Goal: Navigation & Orientation: Find specific page/section

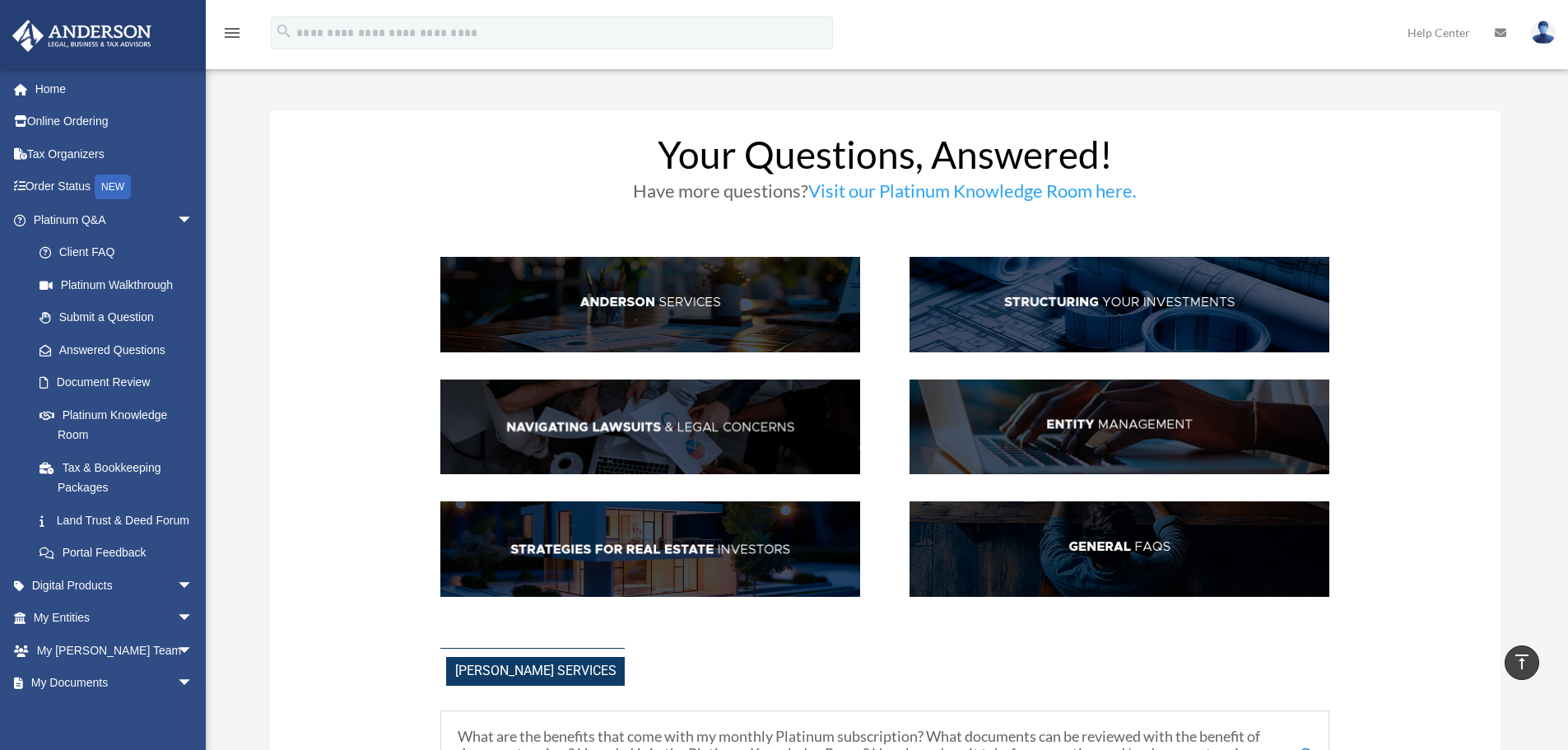
scroll to position [3623, 0]
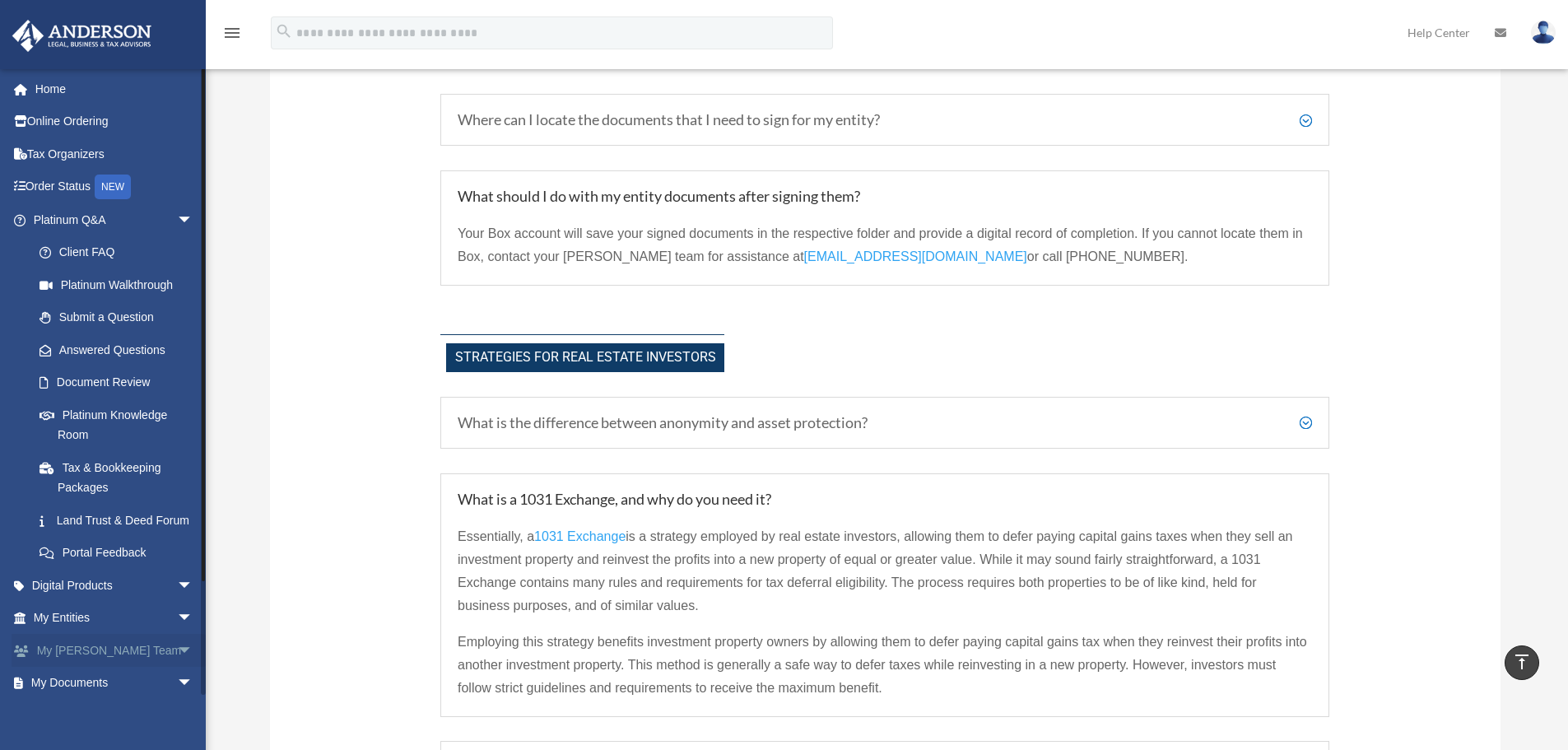
click at [79, 667] on link "My Anderson Team arrow_drop_down" at bounding box center [114, 650] width 207 height 33
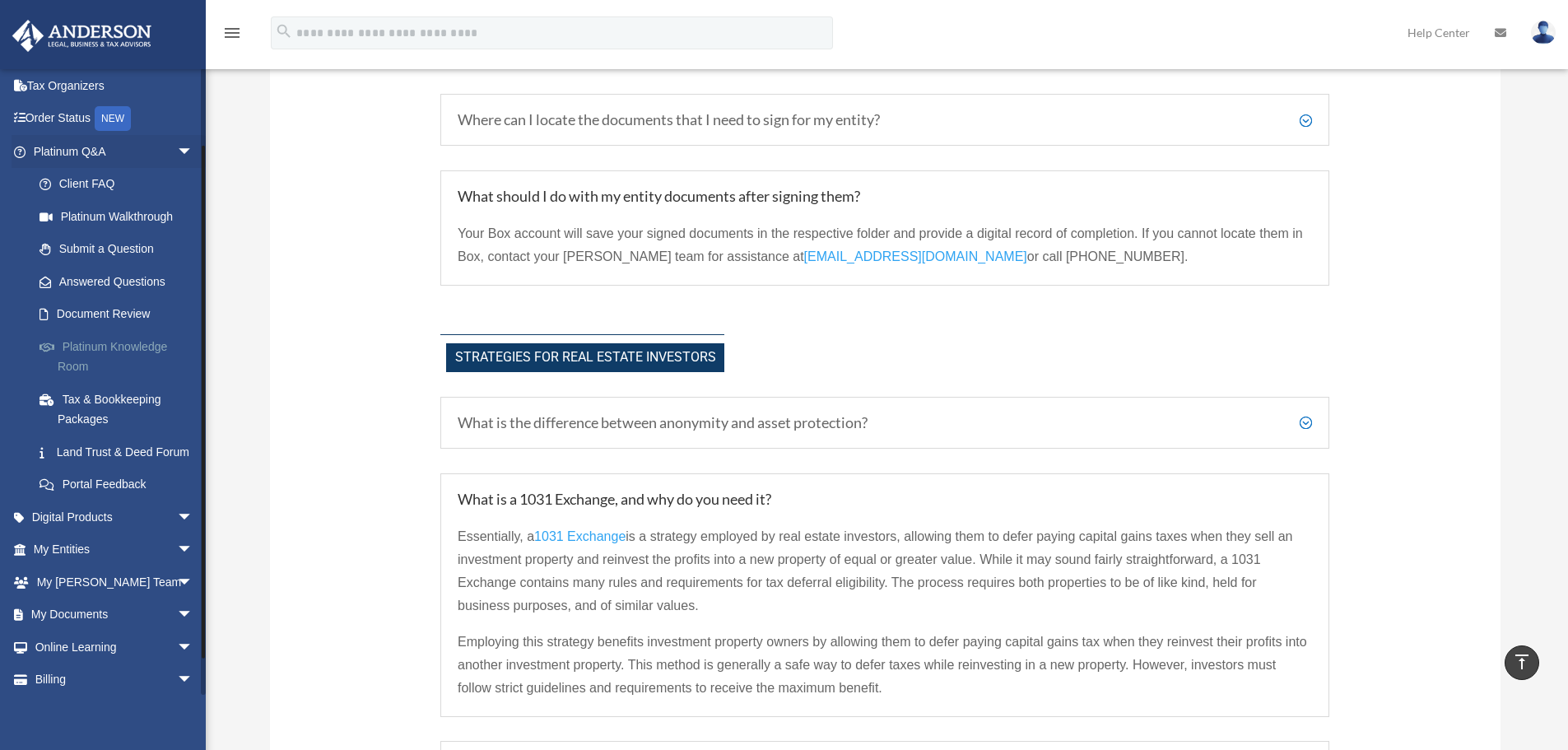
scroll to position [126, 0]
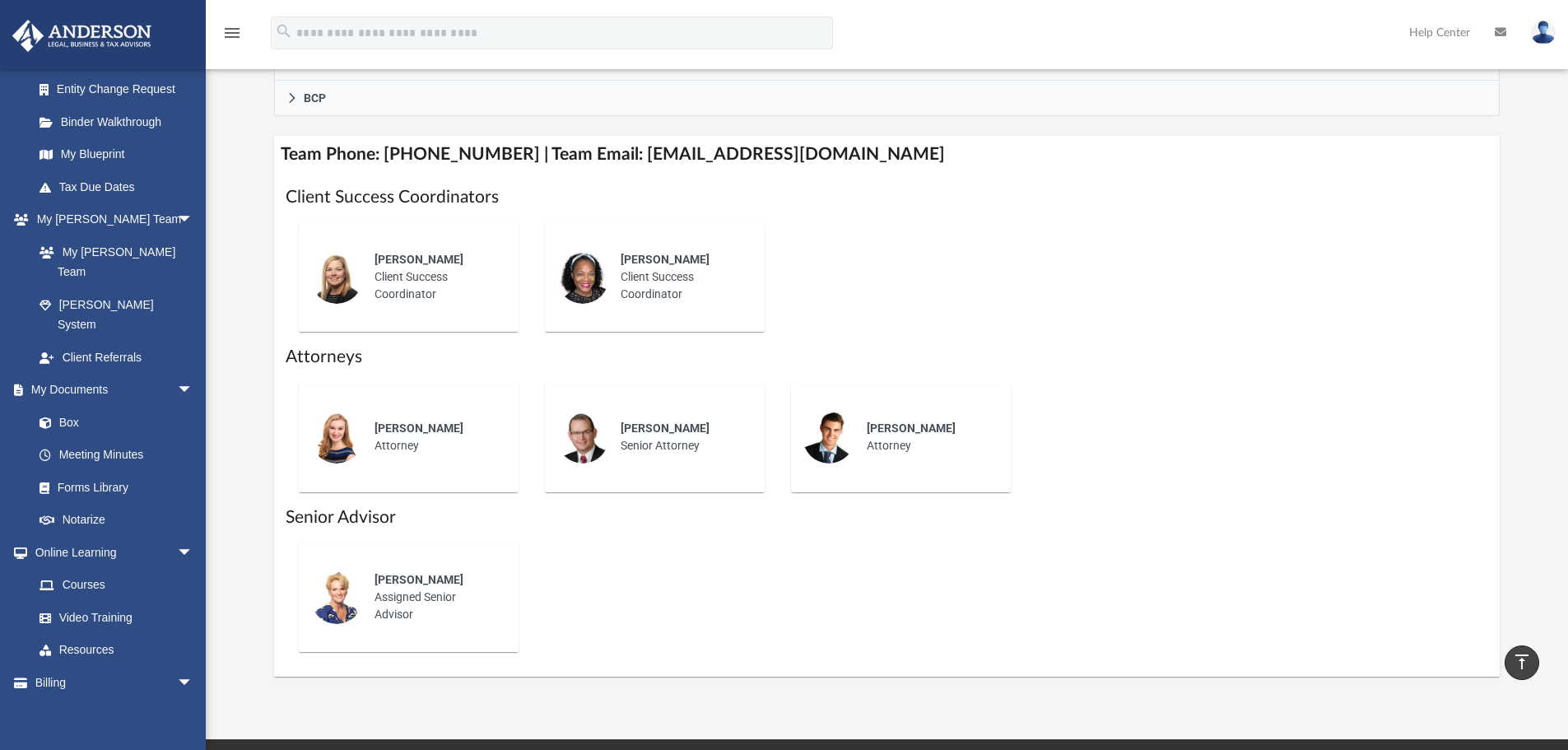
scroll to position [577, 0]
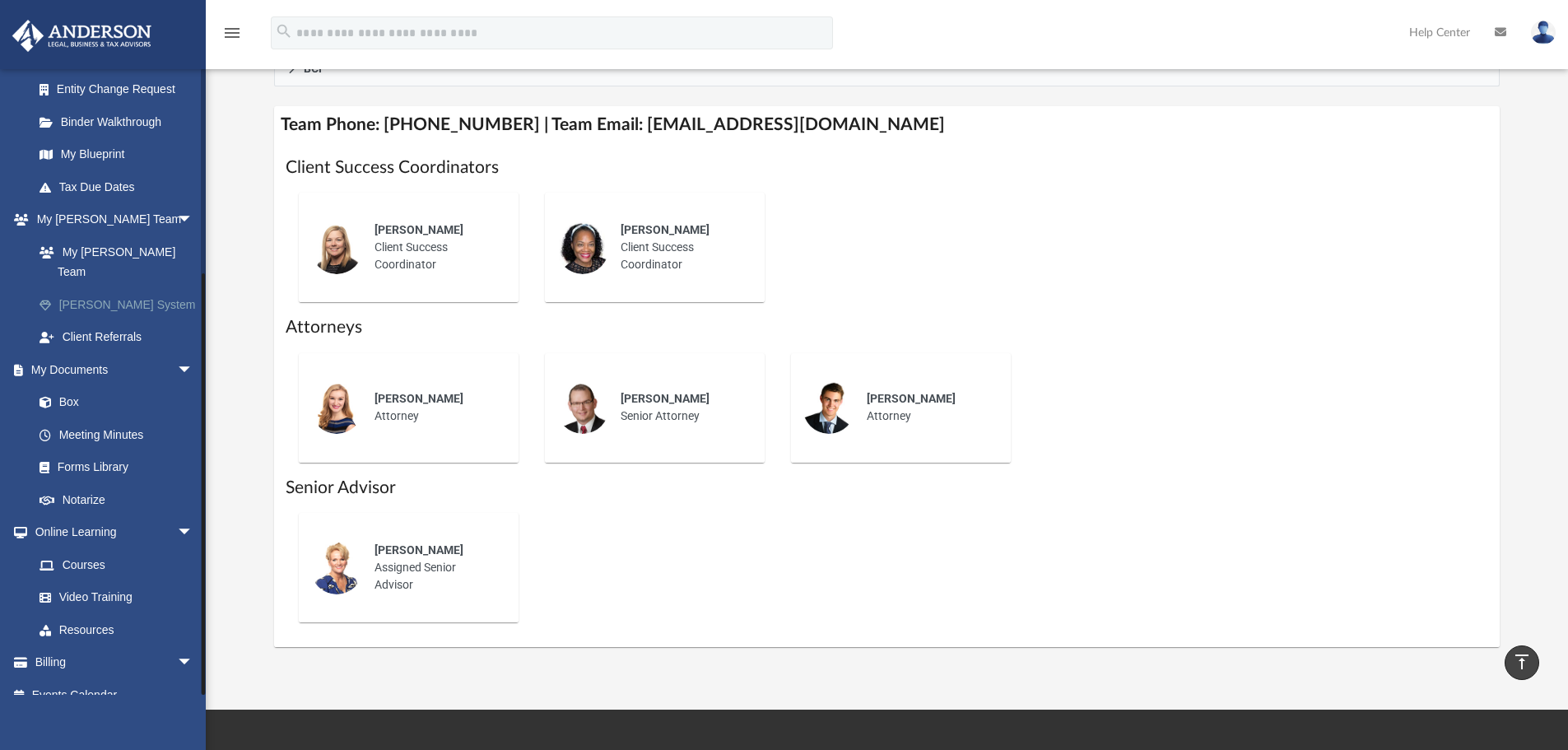
click at [79, 288] on link "[PERSON_NAME] System" at bounding box center [120, 304] width 195 height 33
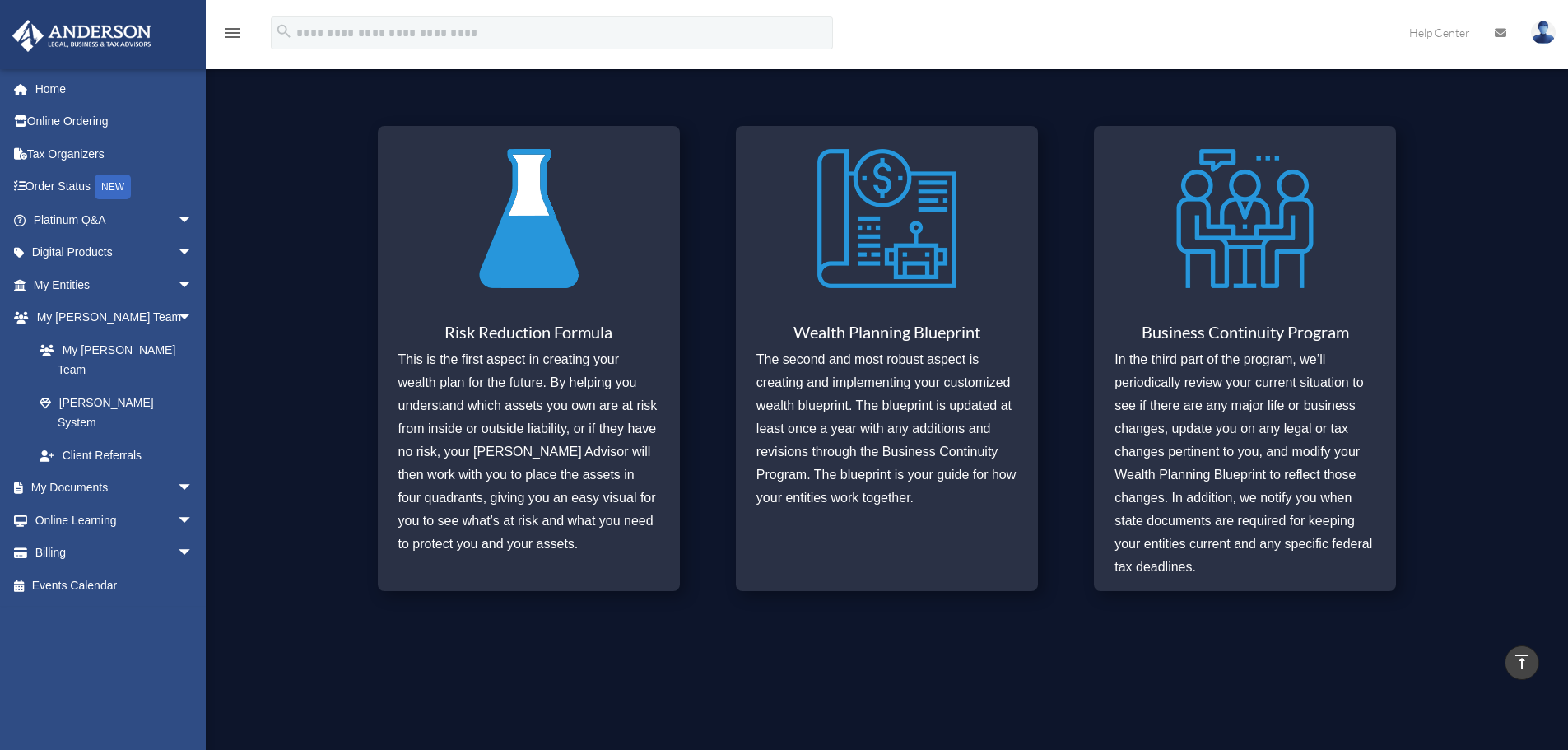
scroll to position [823, 0]
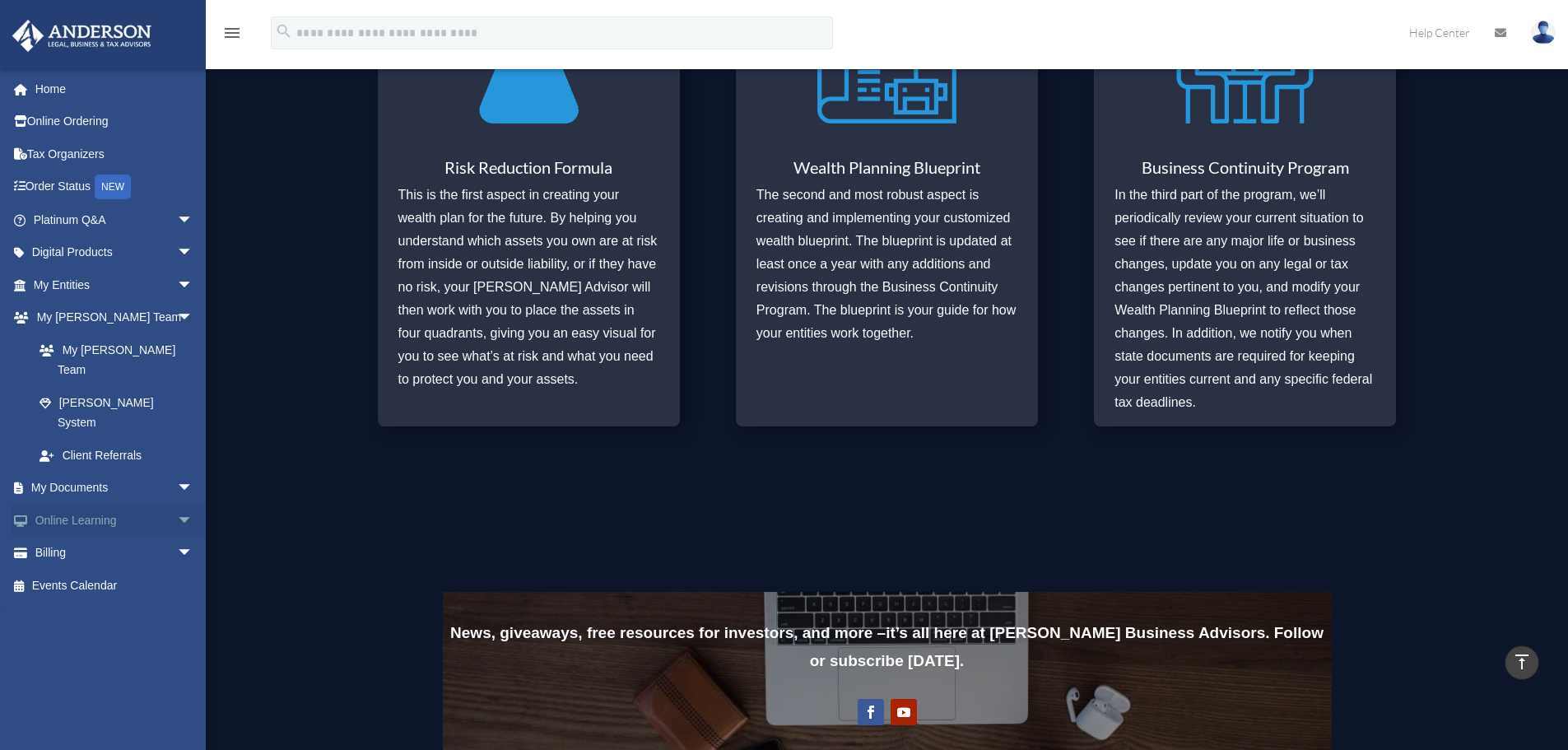
click at [59, 504] on link "Online Learning arrow_drop_down" at bounding box center [114, 520] width 207 height 33
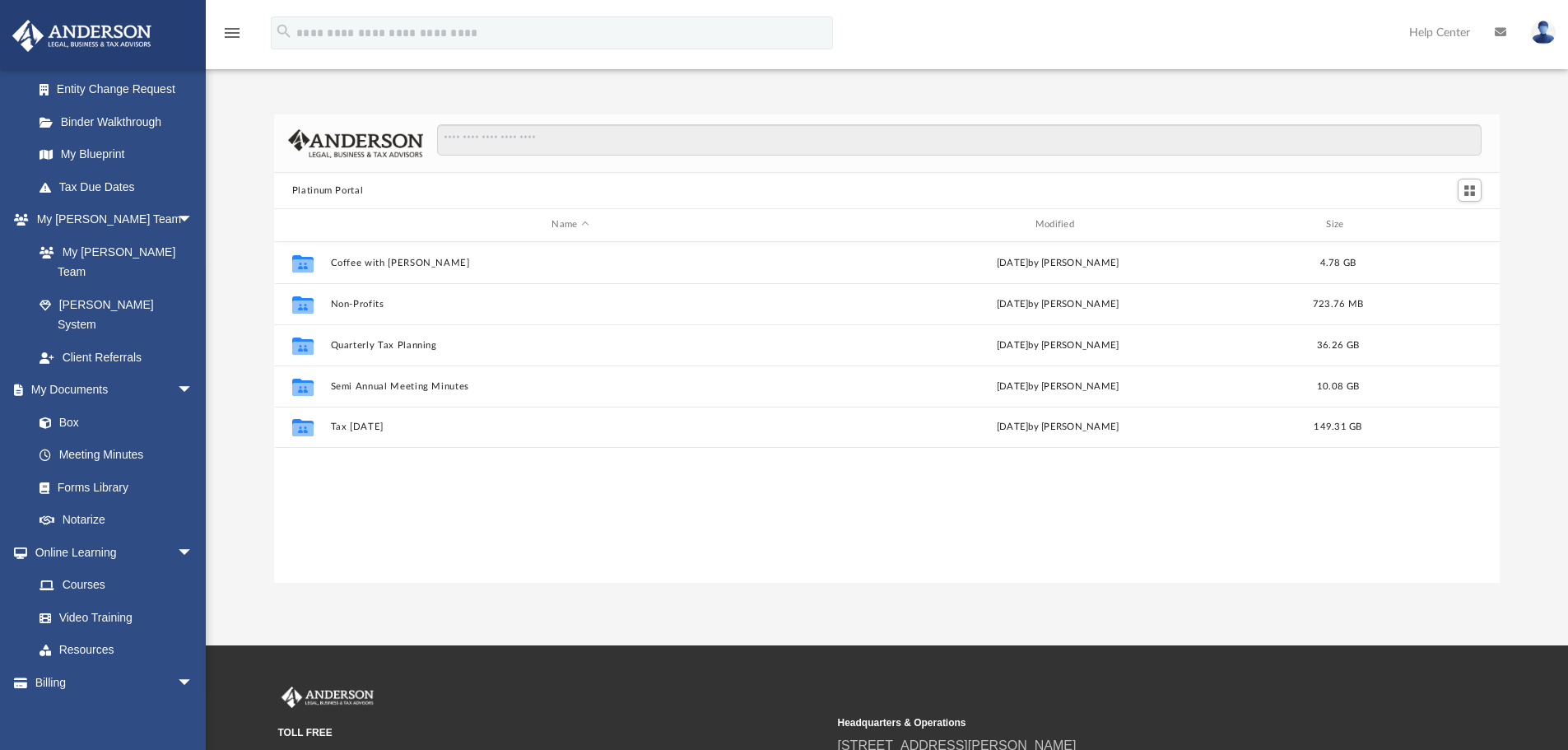
scroll to position [362, 1214]
click at [76, 569] on link "Courses" at bounding box center [120, 585] width 195 height 33
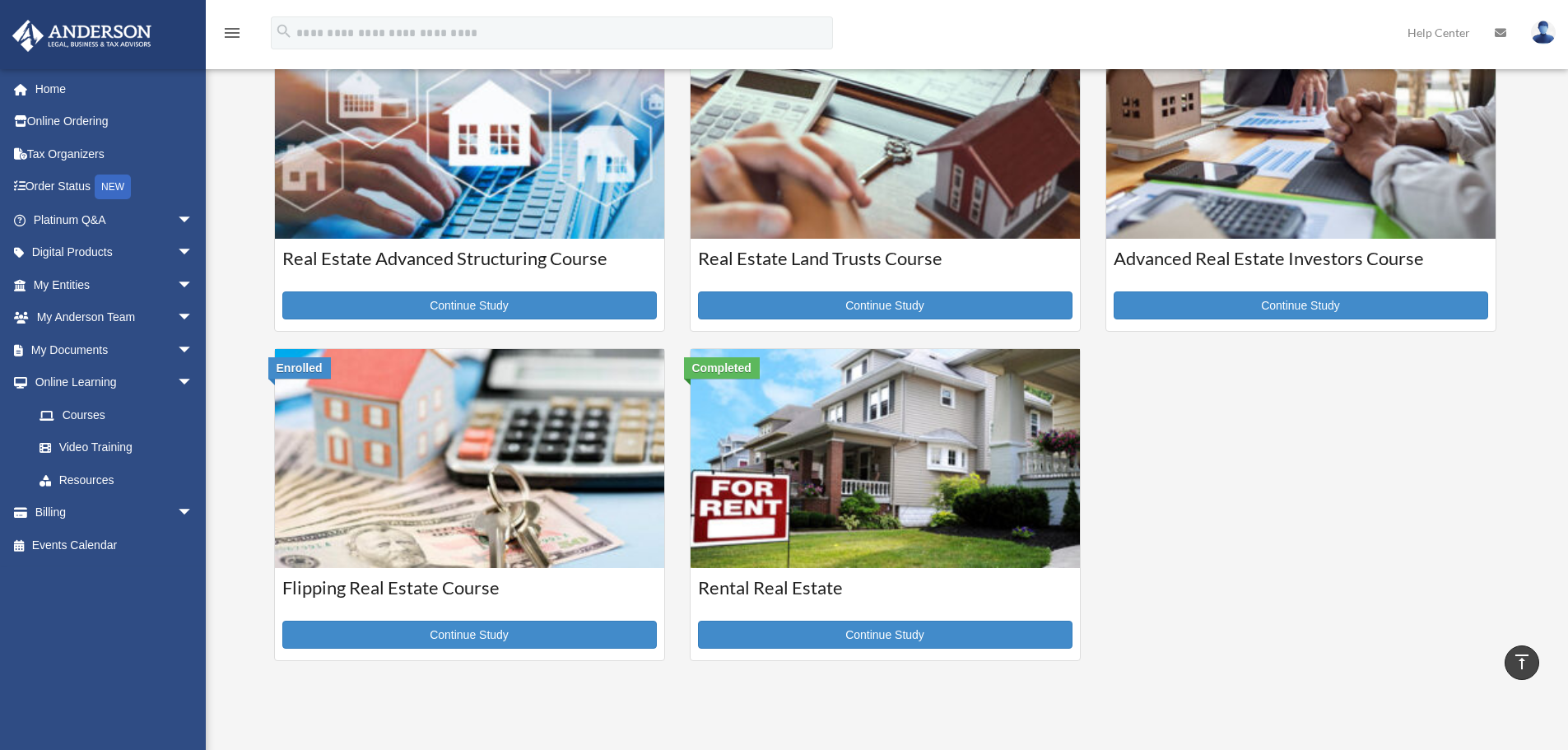
scroll to position [577, 0]
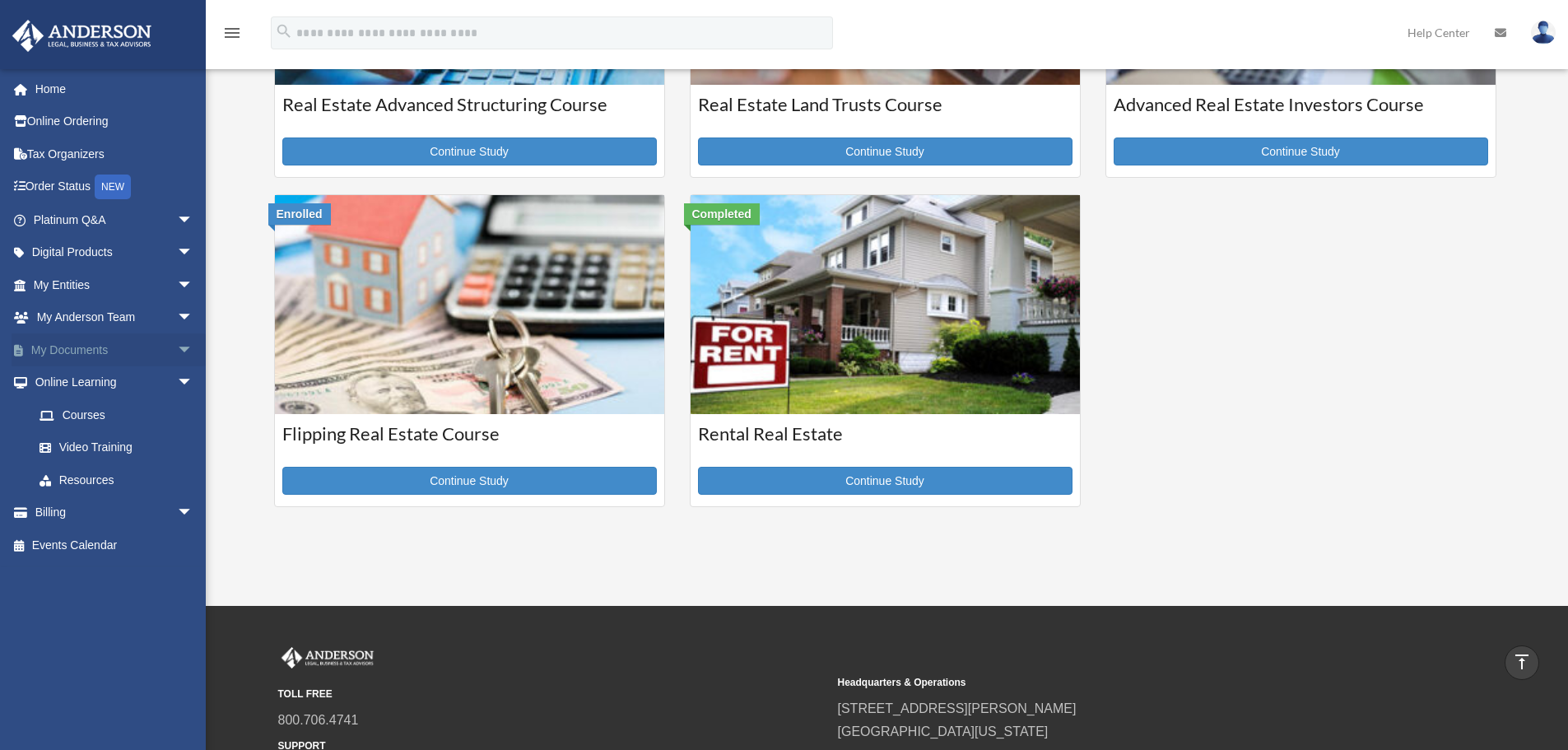
click at [70, 349] on link "My Documents arrow_drop_down" at bounding box center [114, 350] width 207 height 33
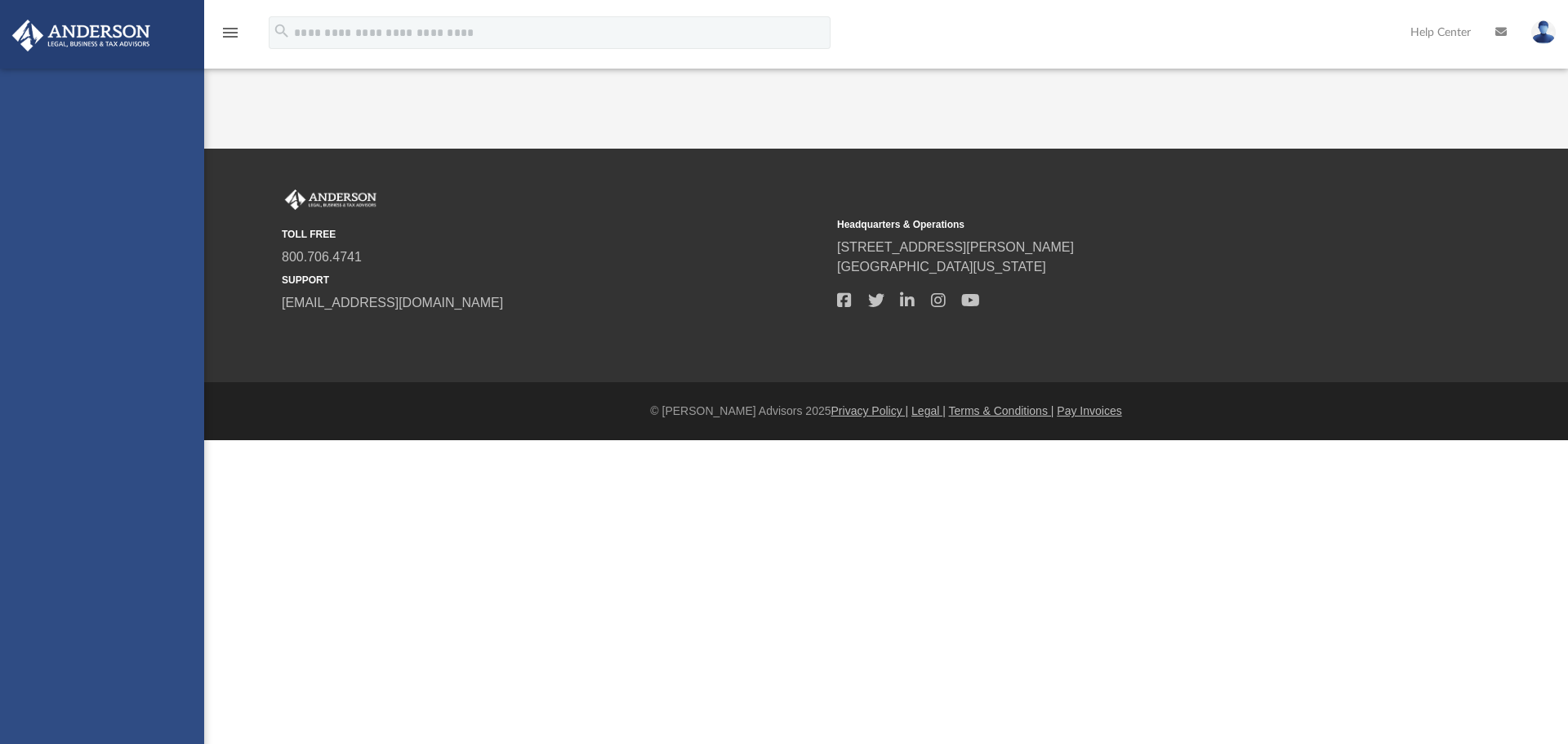
click at [175, 344] on div "bob.apples@andersonadvisors.com Sign Out bob.apples@andersonadvisors.com Home O…" at bounding box center [102, 441] width 204 height 744
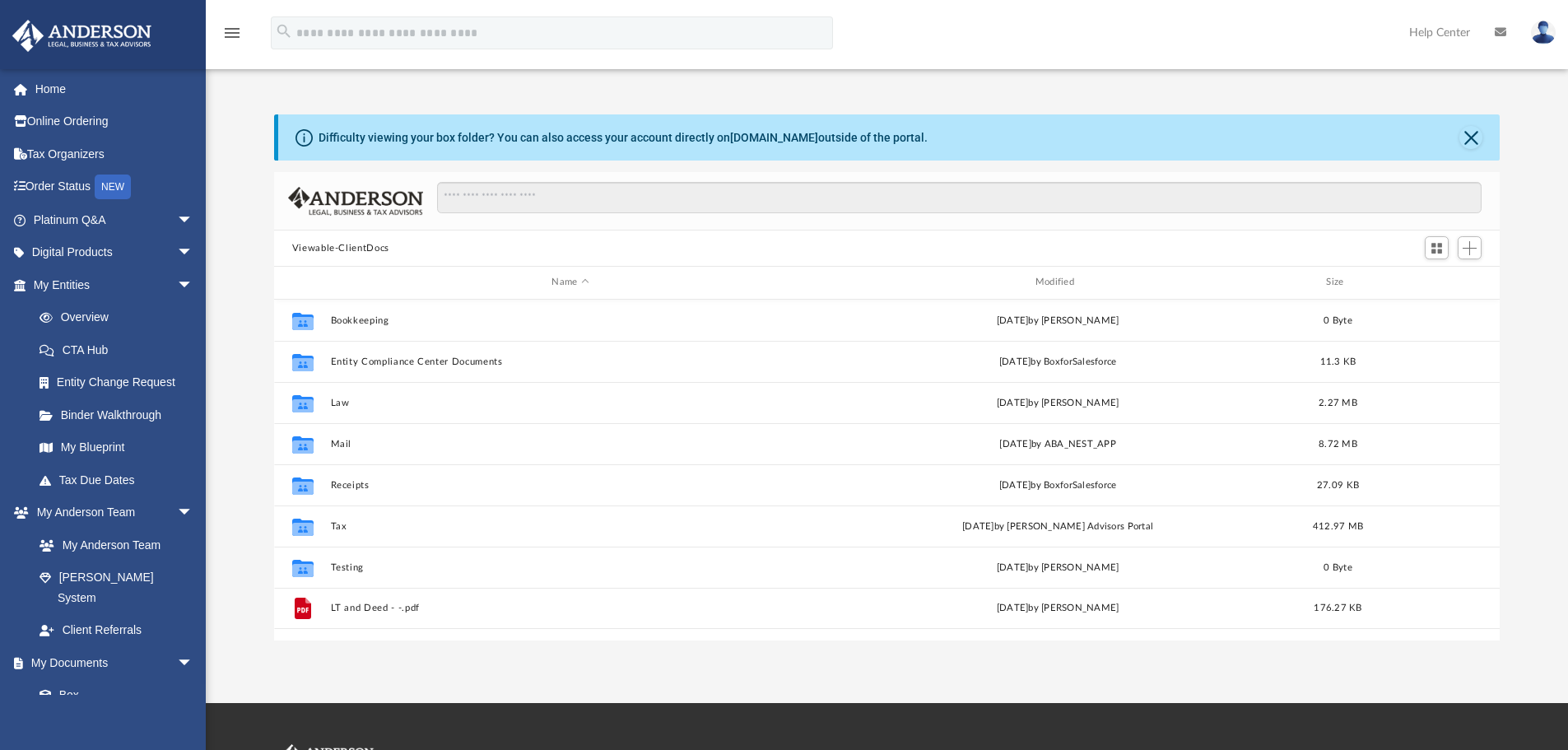
scroll to position [362, 1214]
click at [88, 349] on link "CTA Hub" at bounding box center [120, 350] width 195 height 33
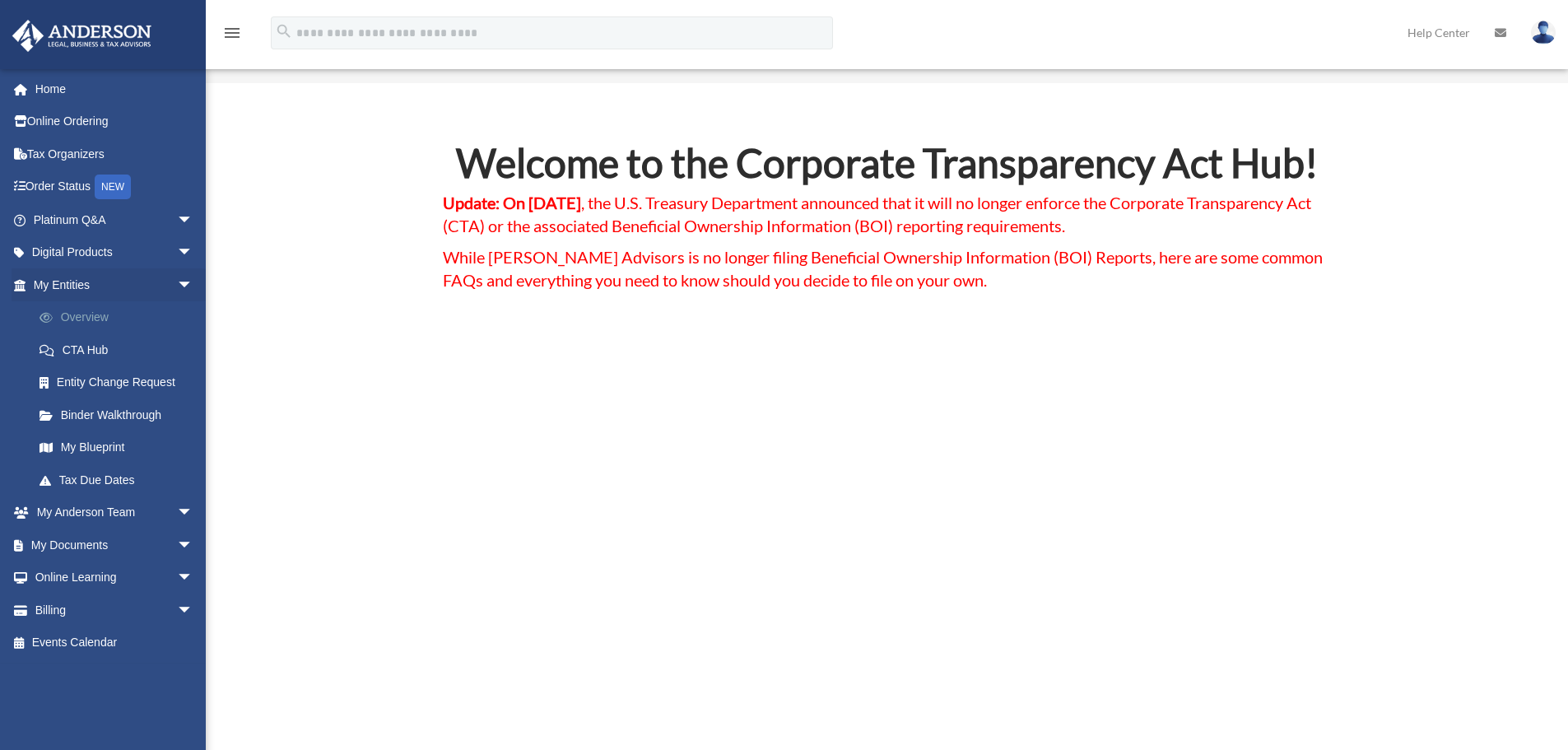
click at [92, 313] on link "Overview" at bounding box center [120, 317] width 195 height 33
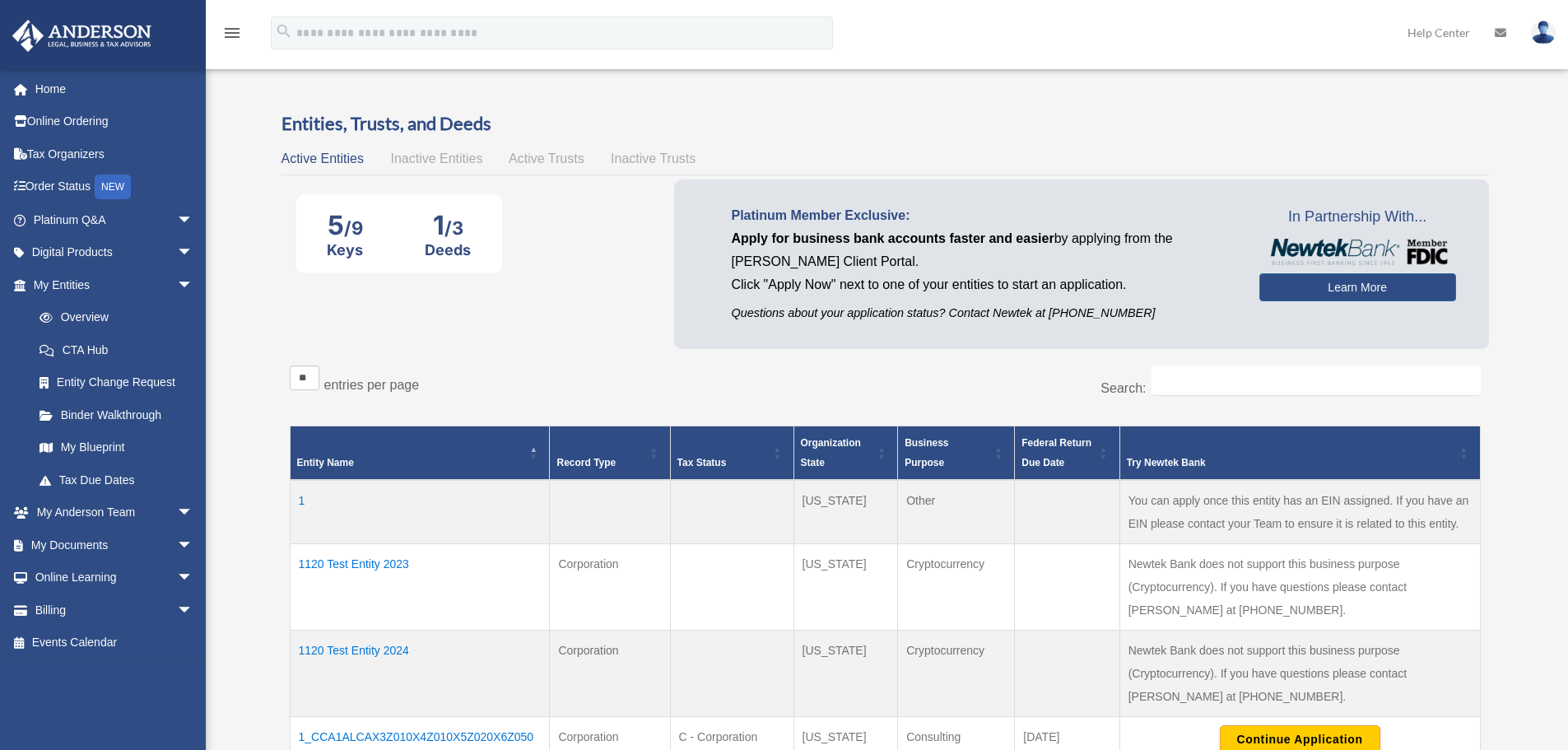
click at [543, 155] on span "Active Trusts" at bounding box center [547, 158] width 76 height 14
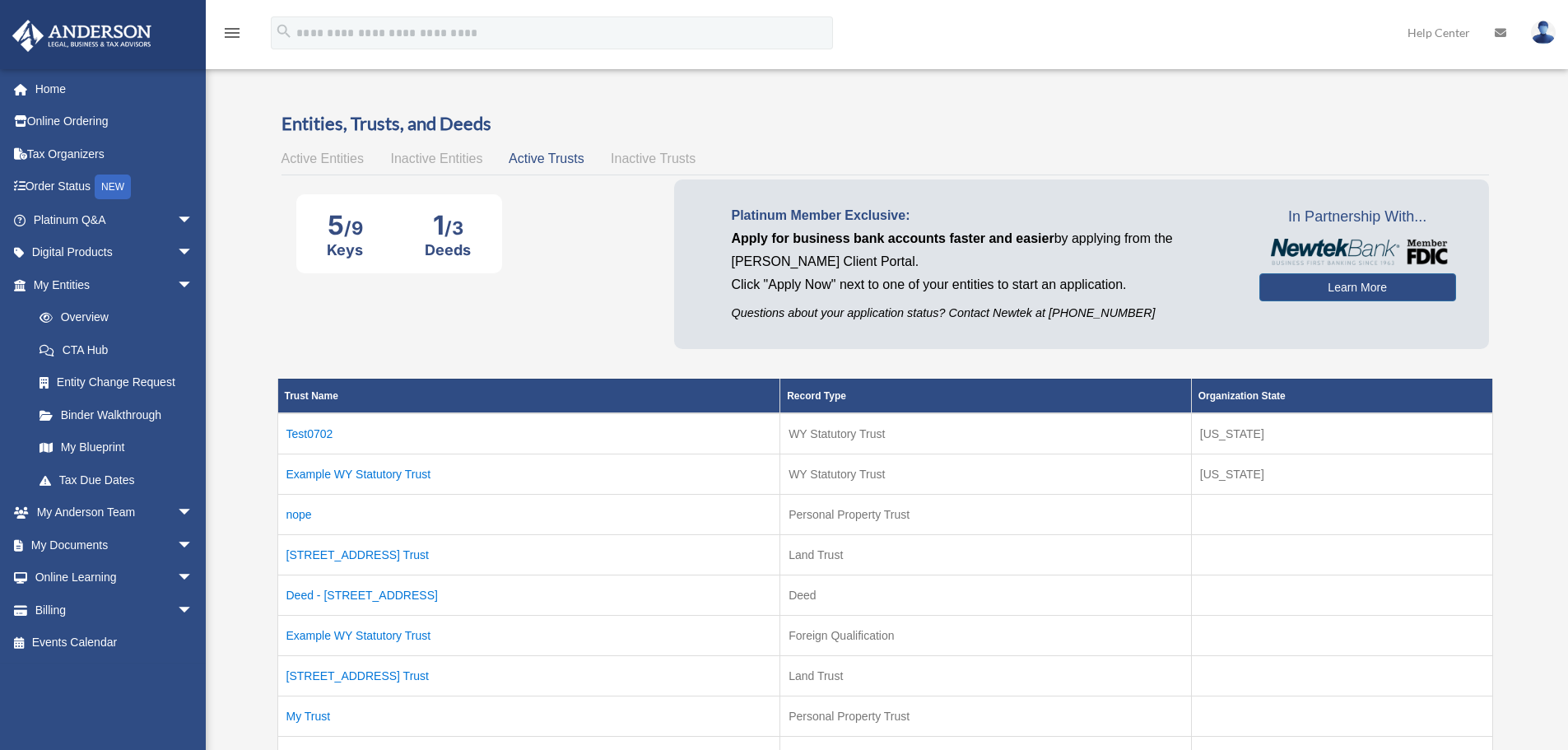
click at [637, 159] on span "Inactive Trusts" at bounding box center [653, 158] width 85 height 14
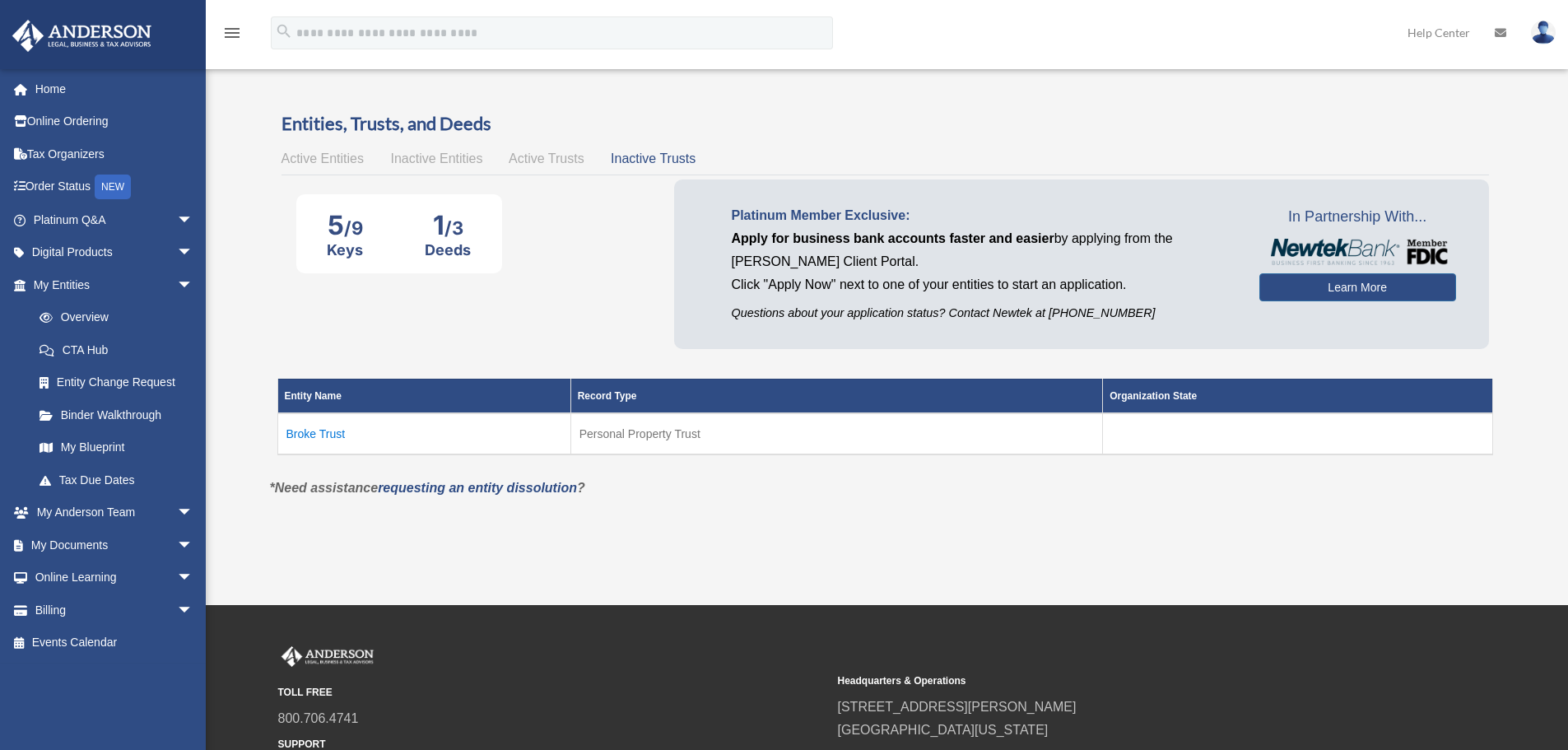
click at [303, 156] on span "Active Entities" at bounding box center [323, 158] width 82 height 14
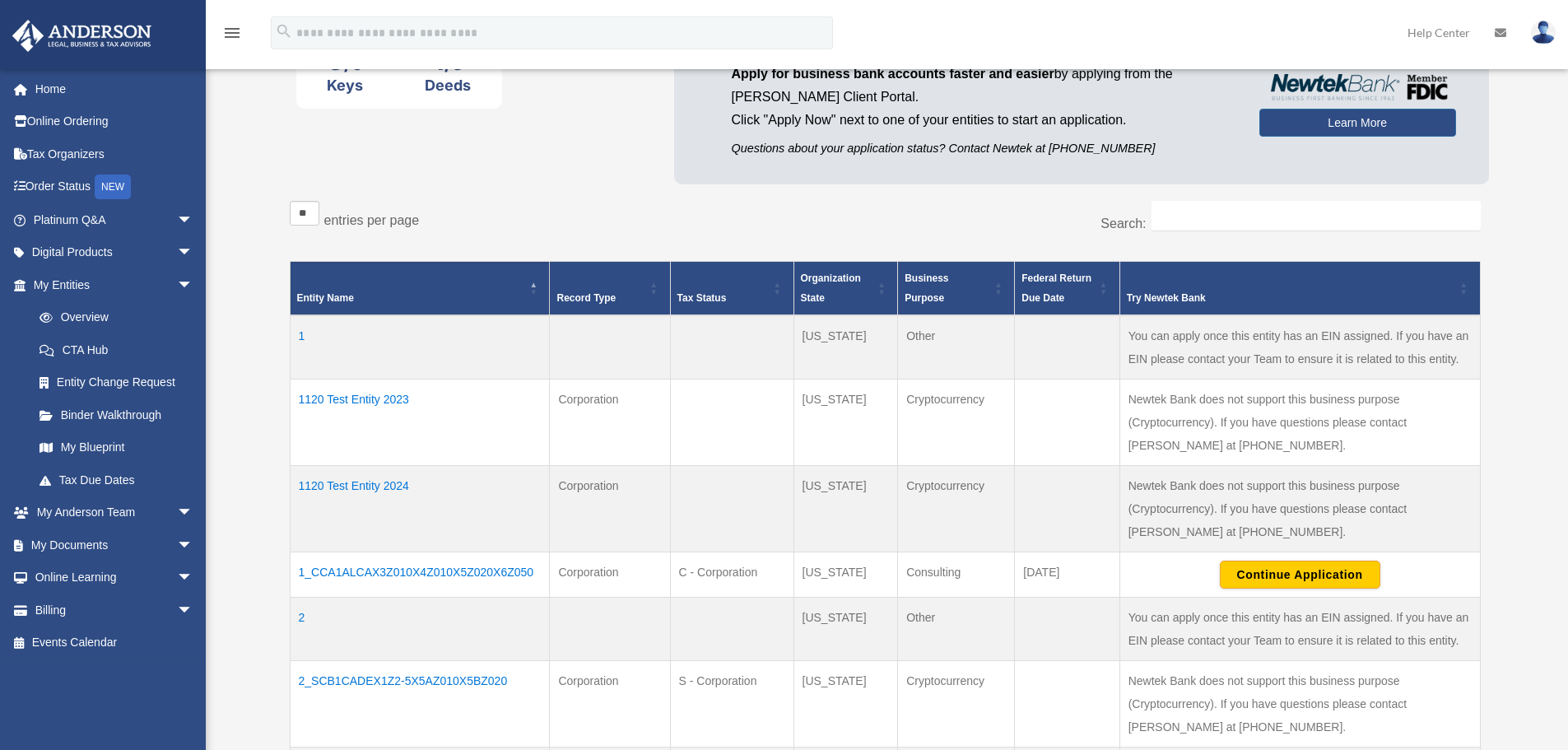
scroll to position [577, 0]
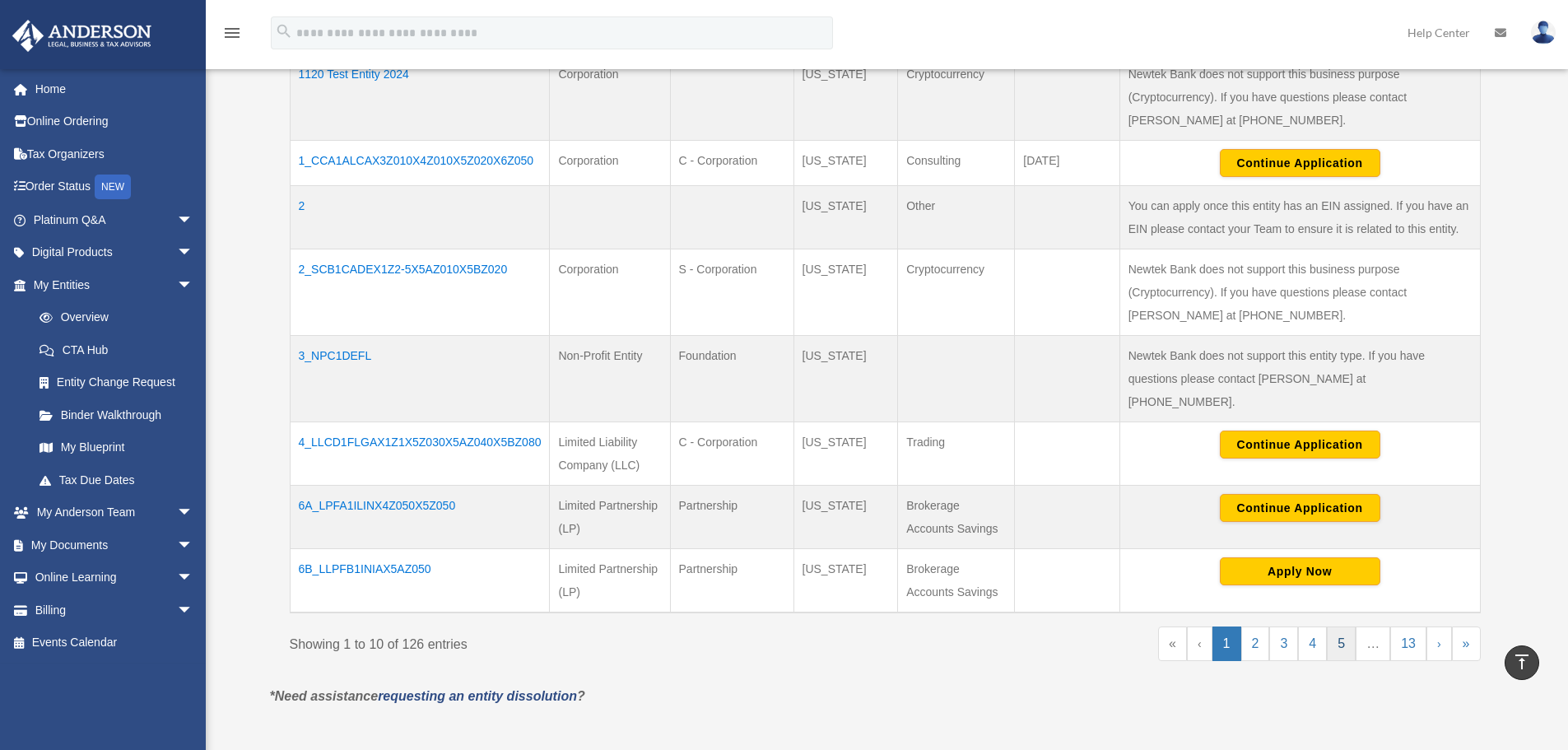
click at [1334, 627] on link "5" at bounding box center [1341, 644] width 29 height 34
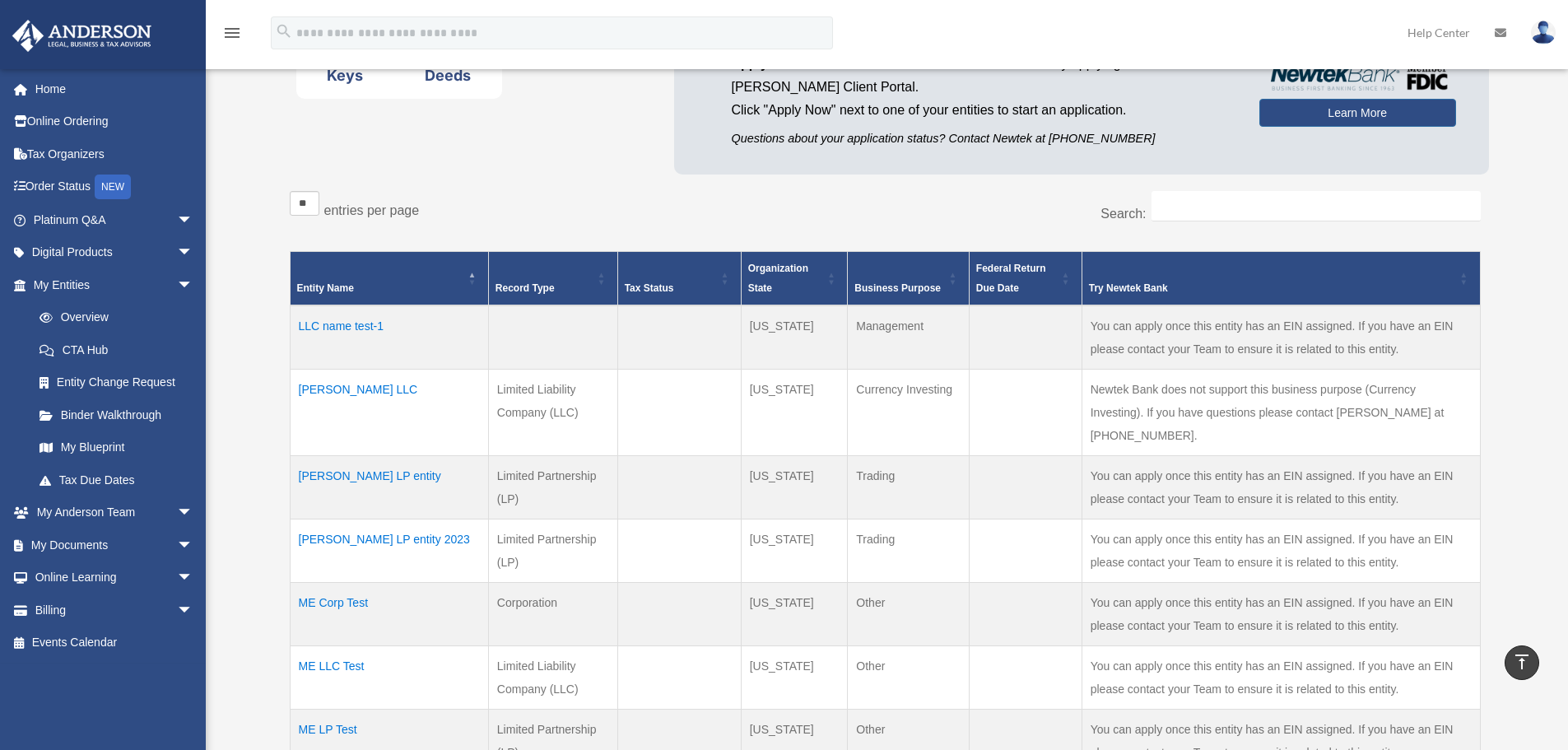
scroll to position [82, 0]
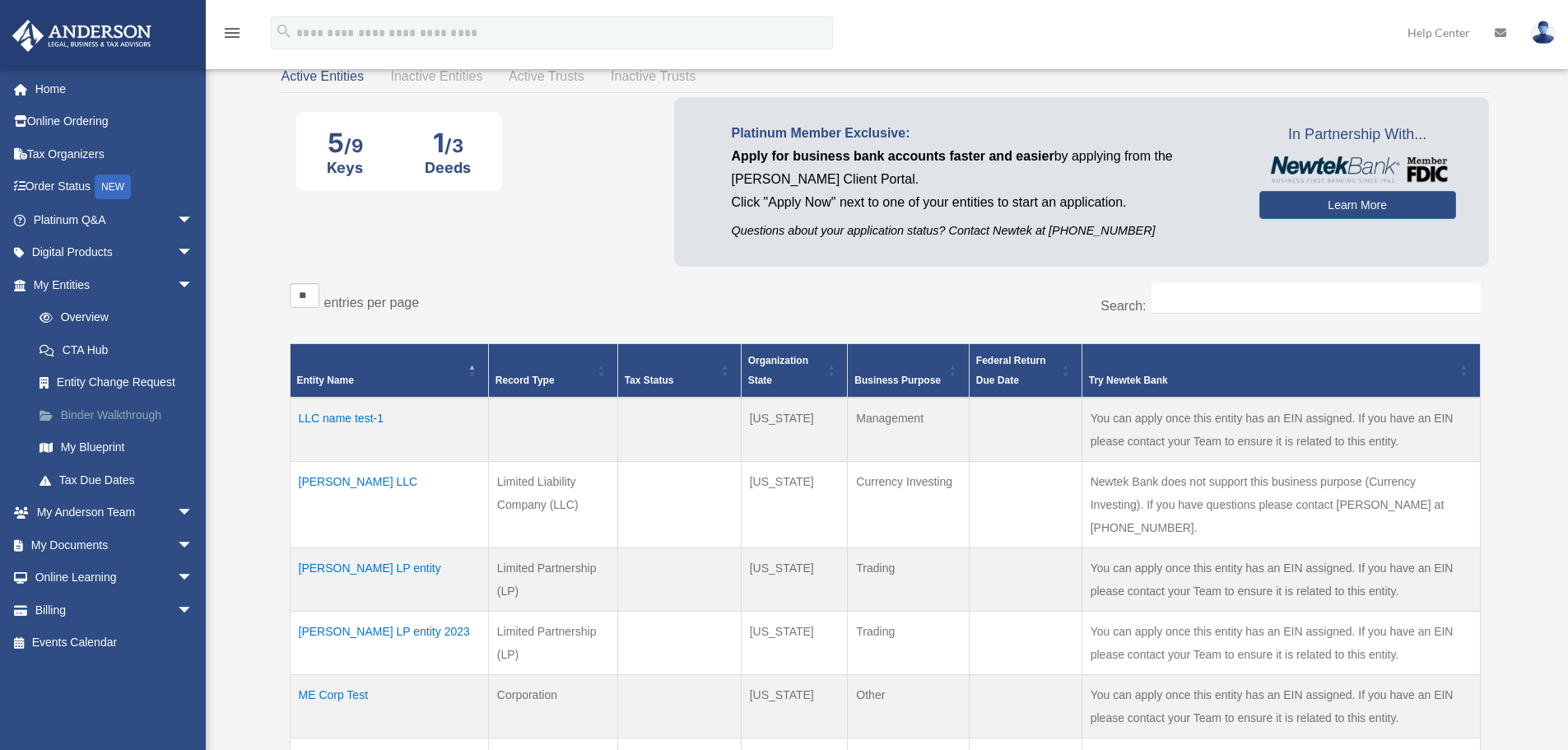
click at [90, 407] on link "Binder Walkthrough" at bounding box center [120, 415] width 195 height 33
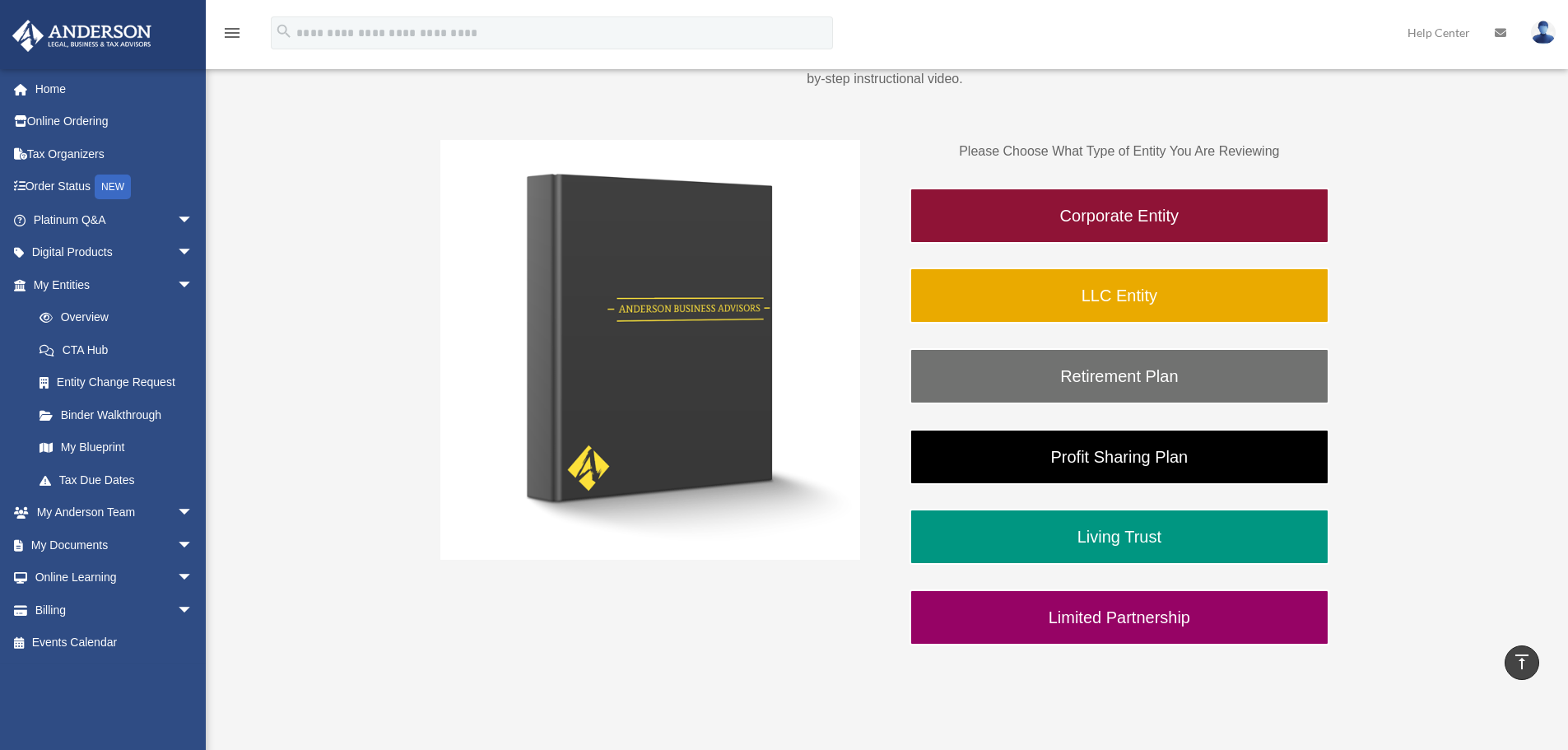
scroll to position [82, 0]
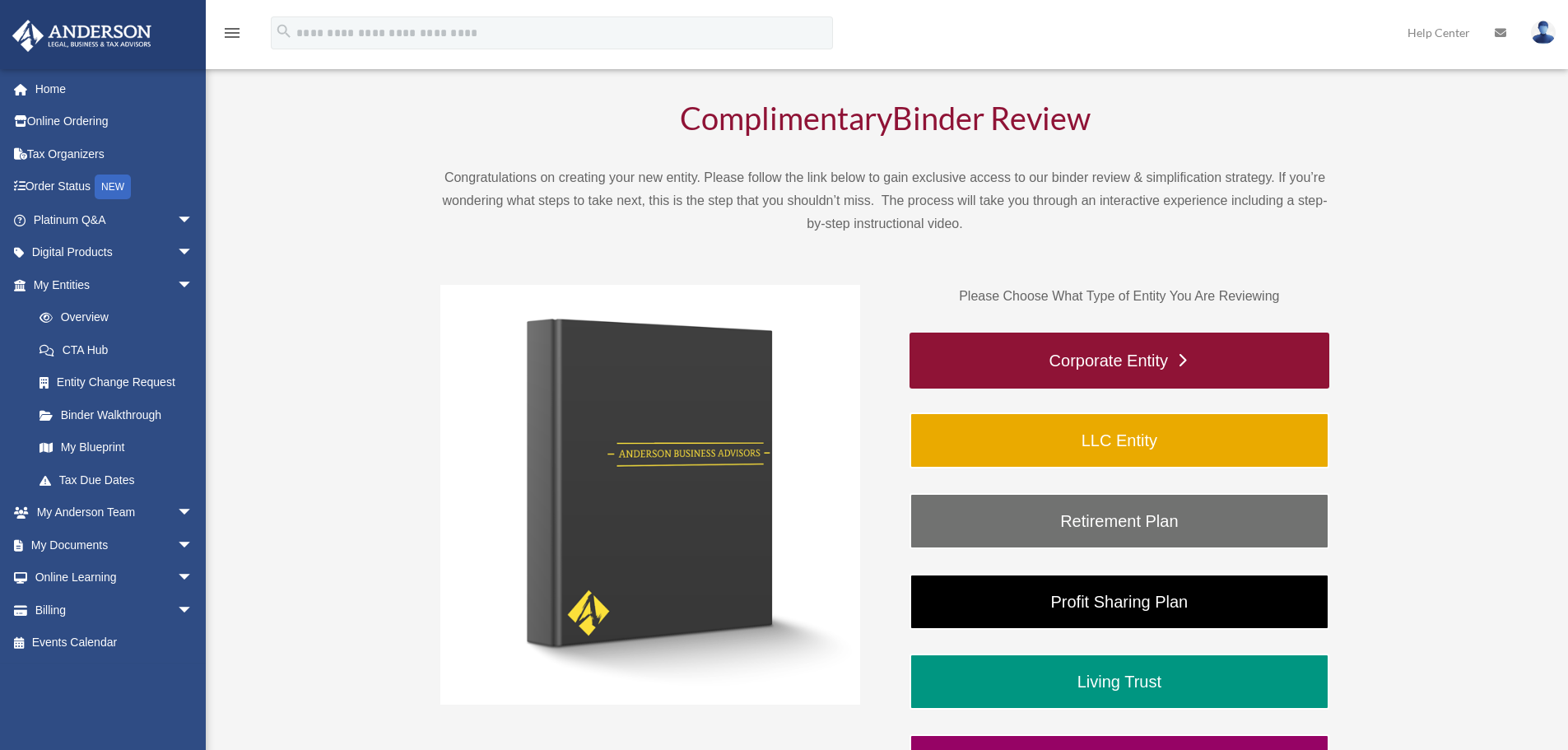
click at [1057, 357] on link "Corporate Entity" at bounding box center [1119, 360] width 420 height 56
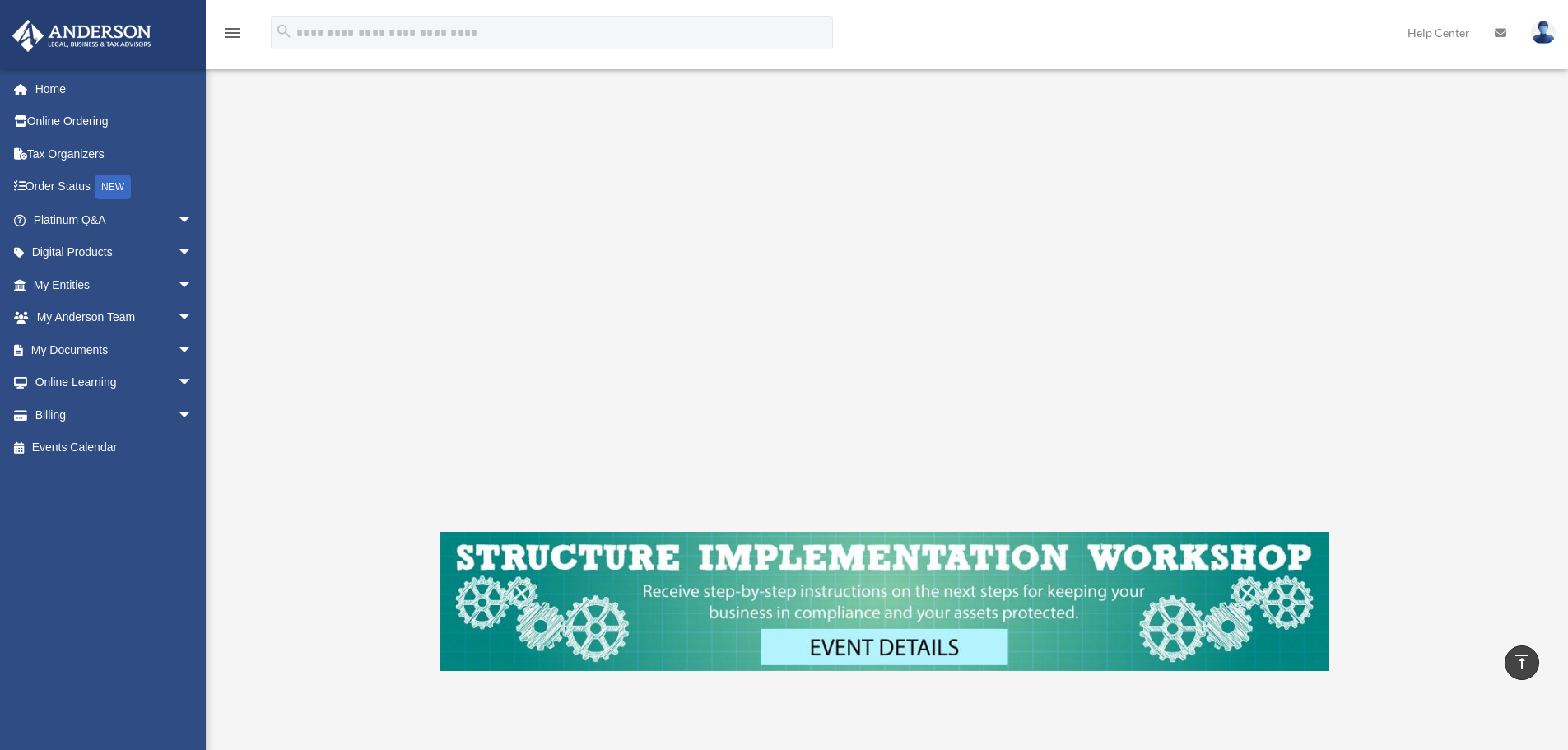
scroll to position [246, 0]
